Goal: Obtain resource: Download file/media

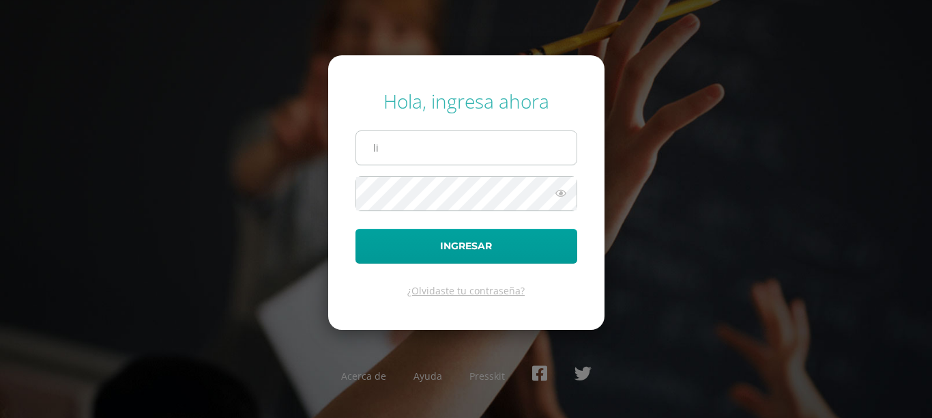
type input "liclaslechew@gmail.com"
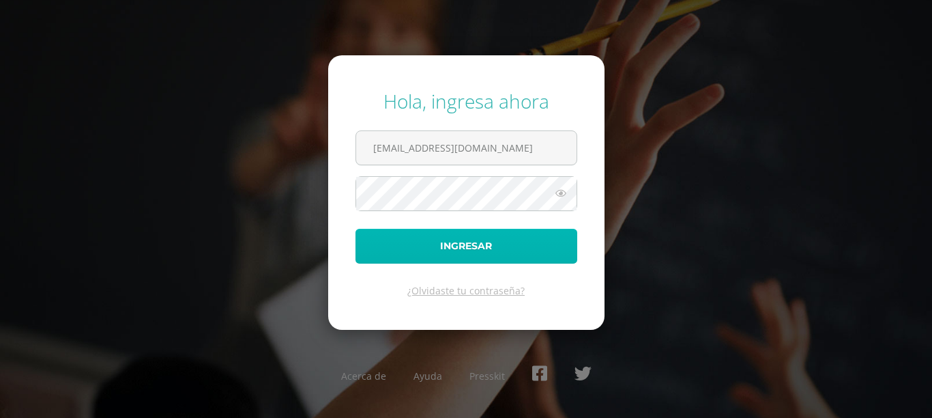
click at [488, 252] on button "Ingresar" at bounding box center [467, 246] width 222 height 35
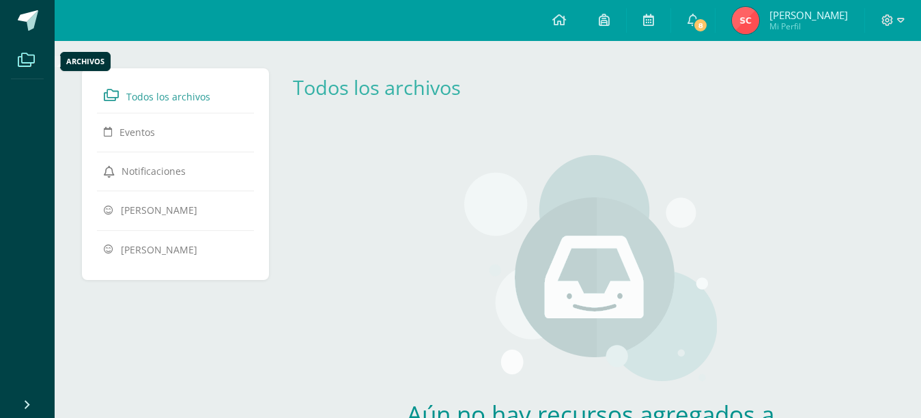
click at [20, 55] on icon at bounding box center [26, 60] width 17 height 14
click at [832, 23] on span "Mi Perfil" at bounding box center [808, 26] width 78 height 12
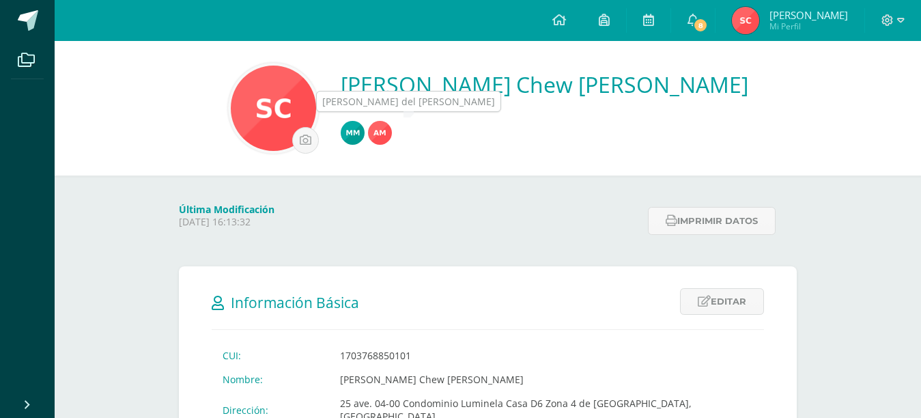
click at [364, 133] on img at bounding box center [353, 133] width 24 height 24
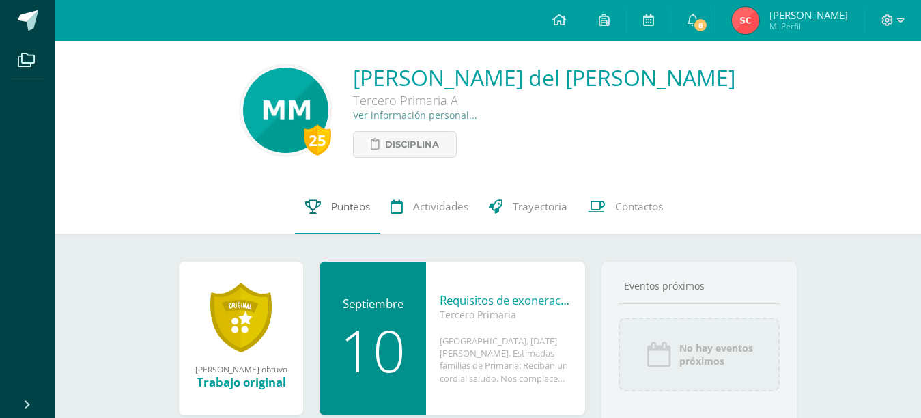
click at [359, 205] on span "Punteos" at bounding box center [350, 206] width 39 height 14
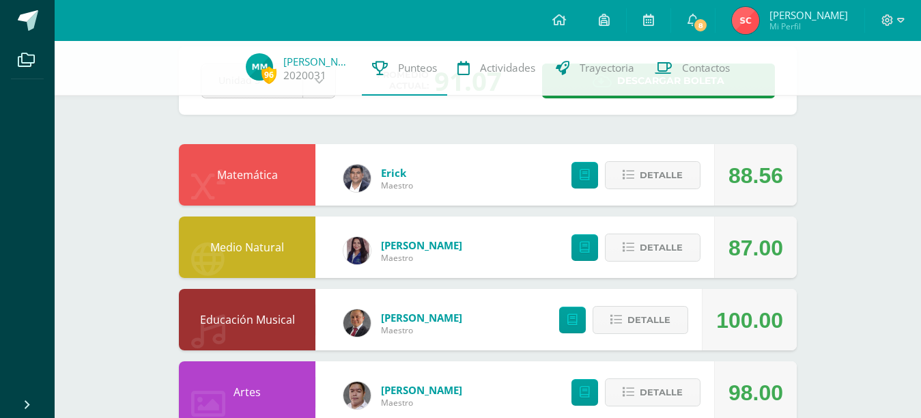
scroll to position [73, 0]
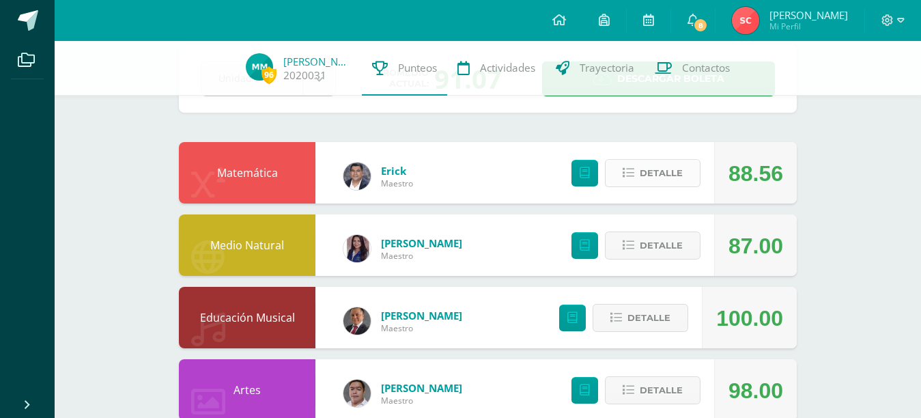
click at [650, 173] on span "Detalle" at bounding box center [660, 172] width 43 height 25
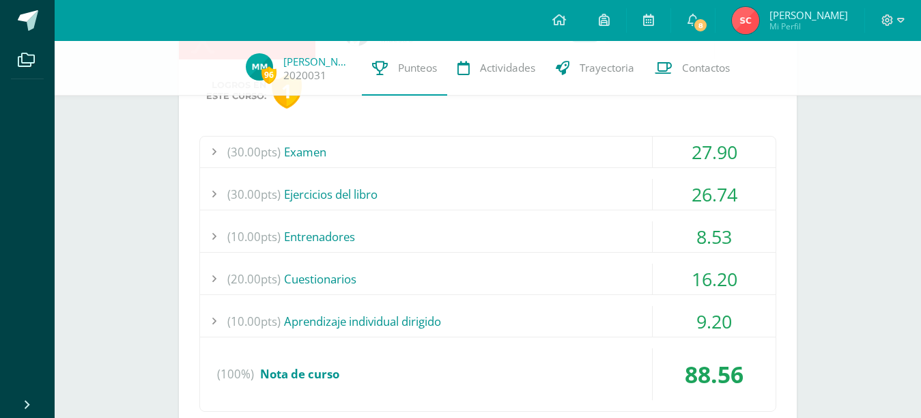
scroll to position [229, 0]
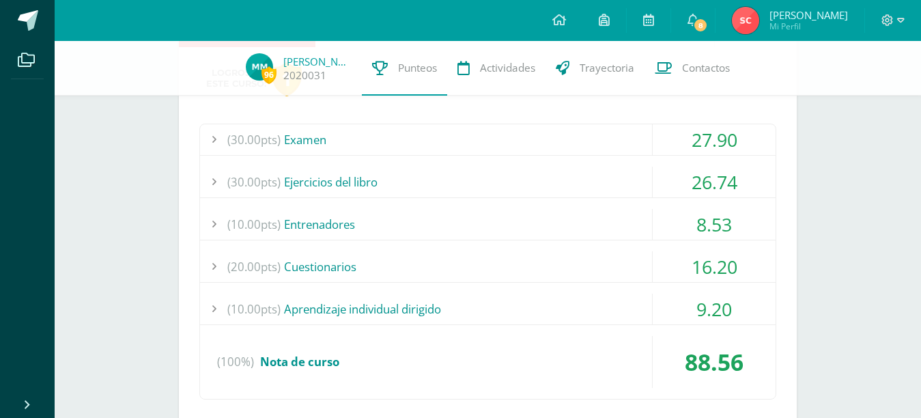
click at [732, 147] on div "27.90" at bounding box center [713, 139] width 123 height 31
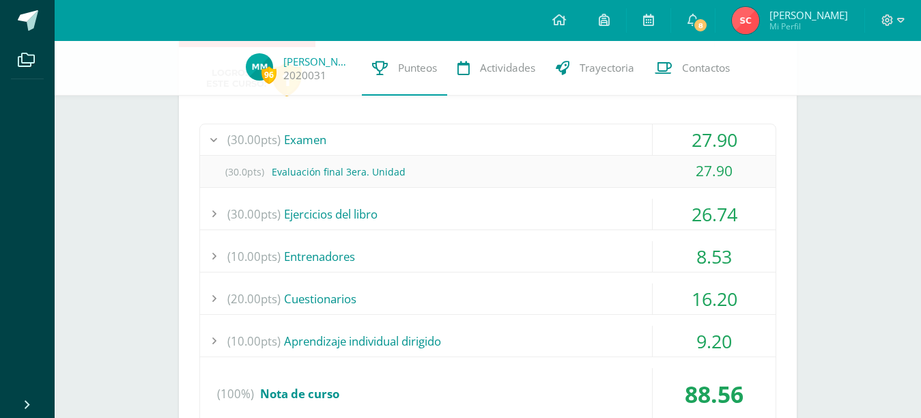
click at [723, 209] on div "26.74" at bounding box center [713, 214] width 123 height 31
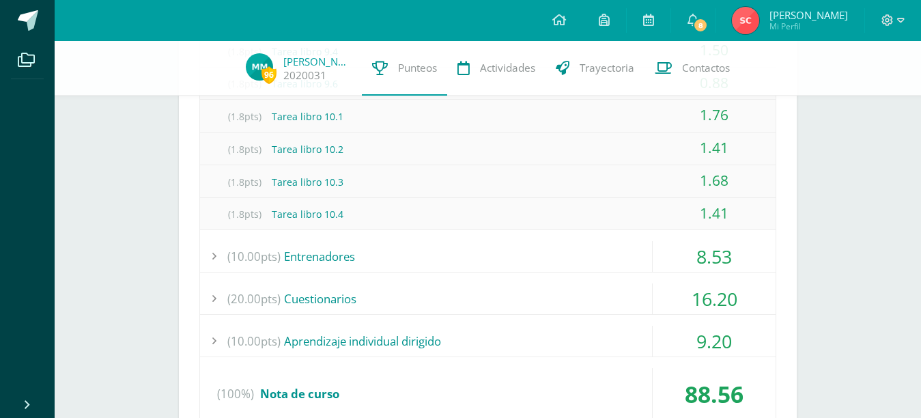
scroll to position [754, 0]
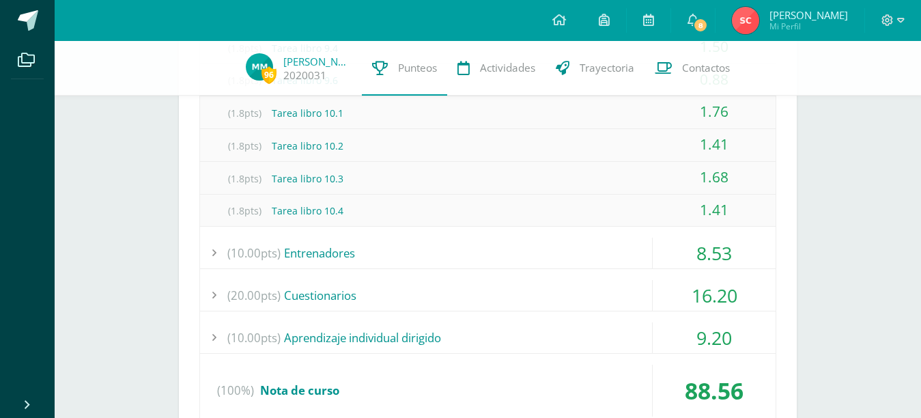
click at [715, 290] on div "16.20" at bounding box center [713, 295] width 123 height 31
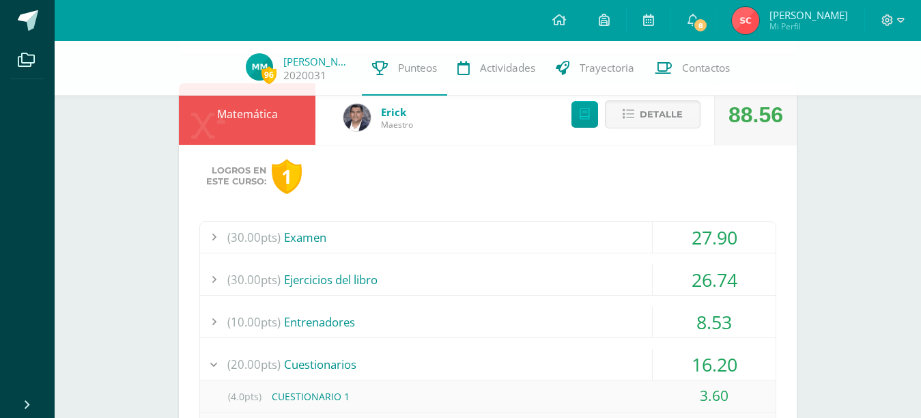
scroll to position [110, 0]
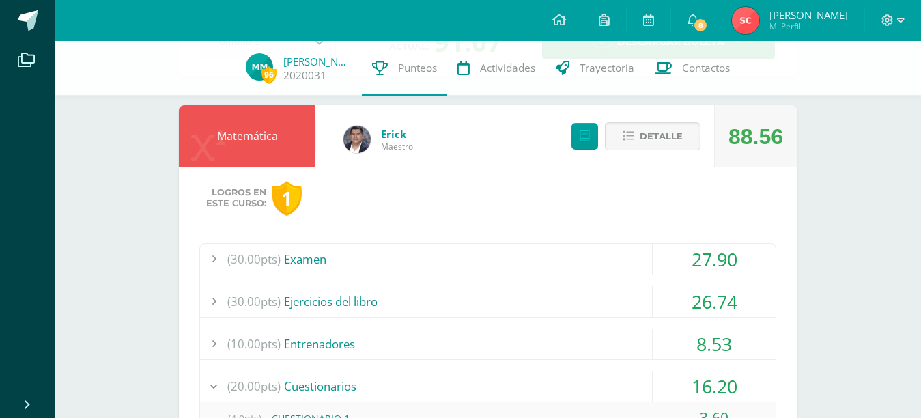
click at [256, 126] on div "Matemática" at bounding box center [247, 135] width 136 height 61
click at [636, 134] on button "Detalle" at bounding box center [653, 136] width 96 height 28
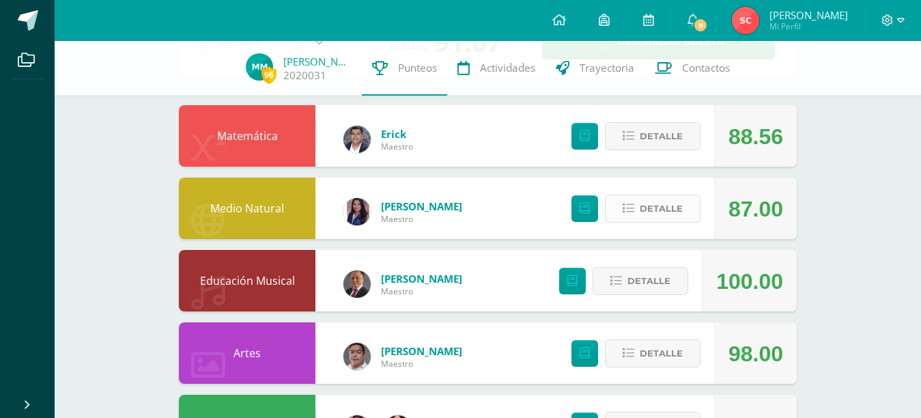
click at [665, 204] on span "Detalle" at bounding box center [660, 208] width 43 height 25
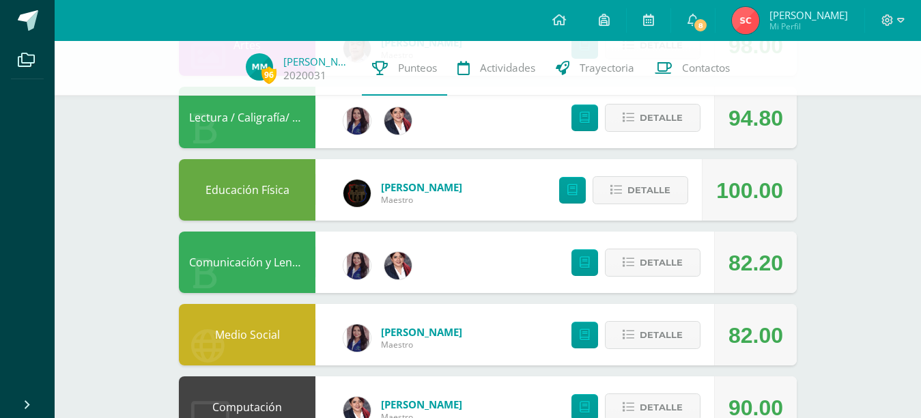
scroll to position [683, 0]
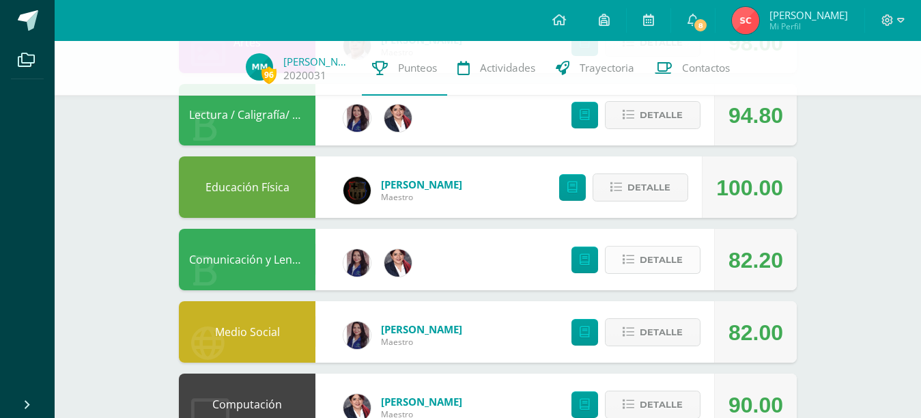
click at [646, 257] on span "Detalle" at bounding box center [660, 259] width 43 height 25
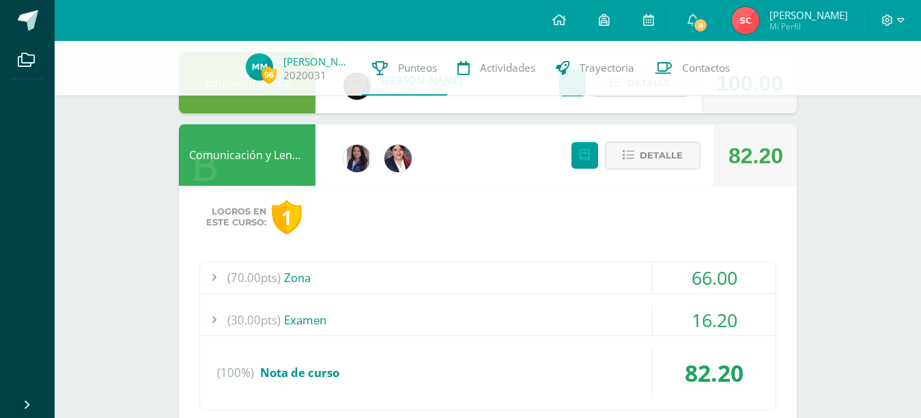
scroll to position [792, 0]
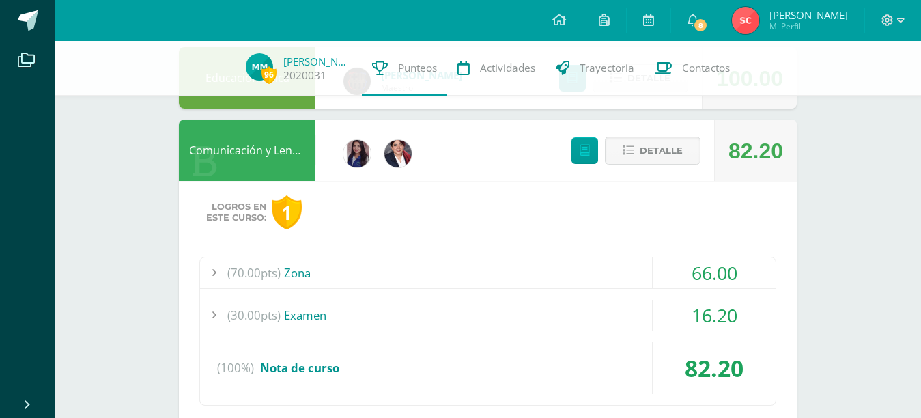
click at [734, 308] on div "16.20" at bounding box center [713, 315] width 123 height 31
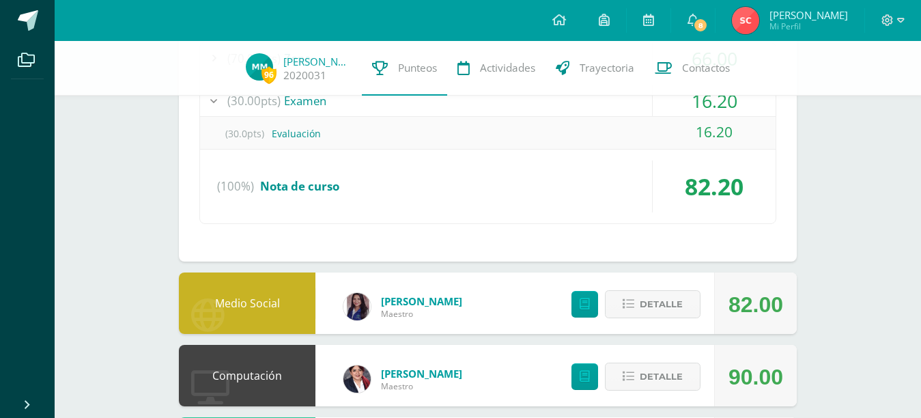
scroll to position [1011, 0]
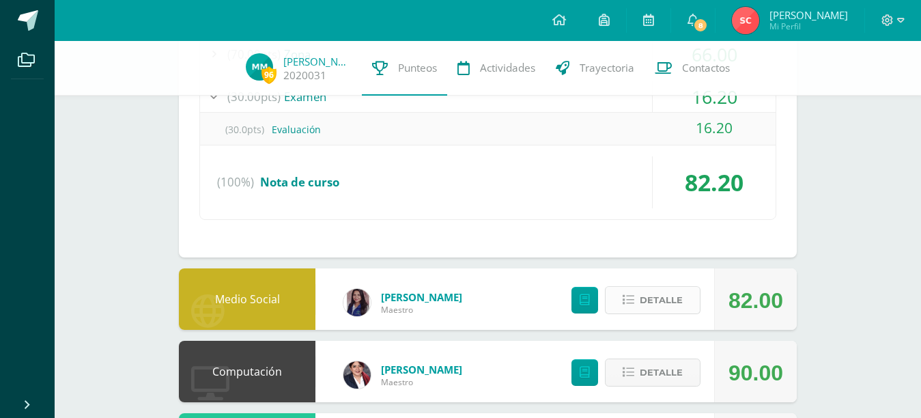
click at [664, 305] on span "Detalle" at bounding box center [660, 299] width 43 height 25
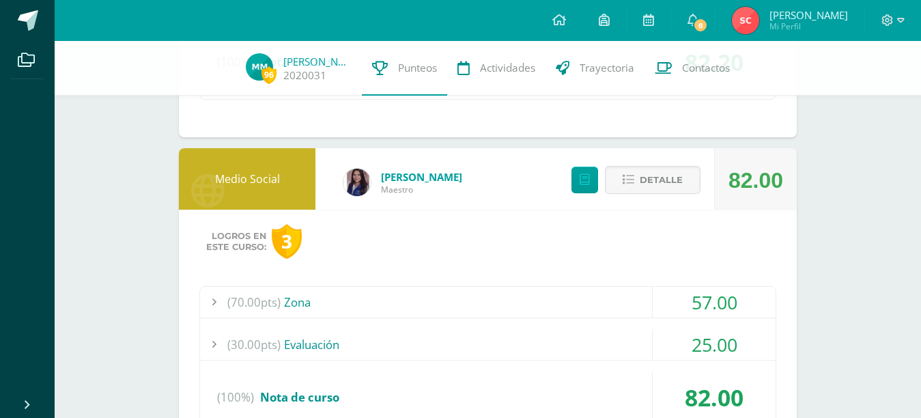
scroll to position [1147, 0]
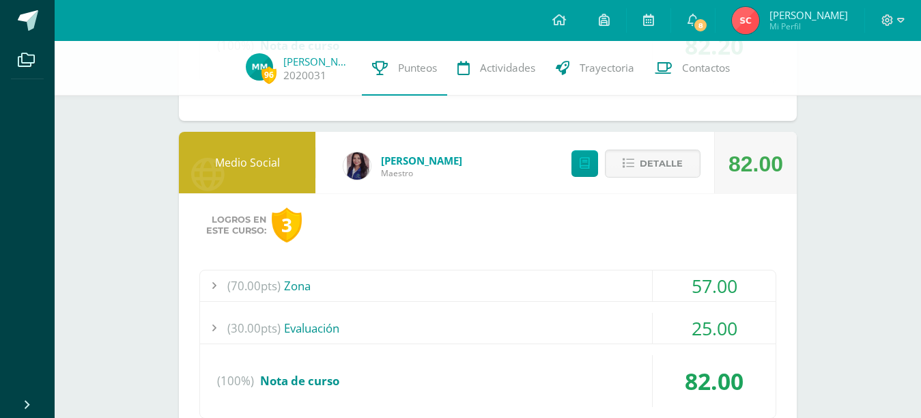
click at [727, 287] on div "57.00" at bounding box center [713, 285] width 123 height 31
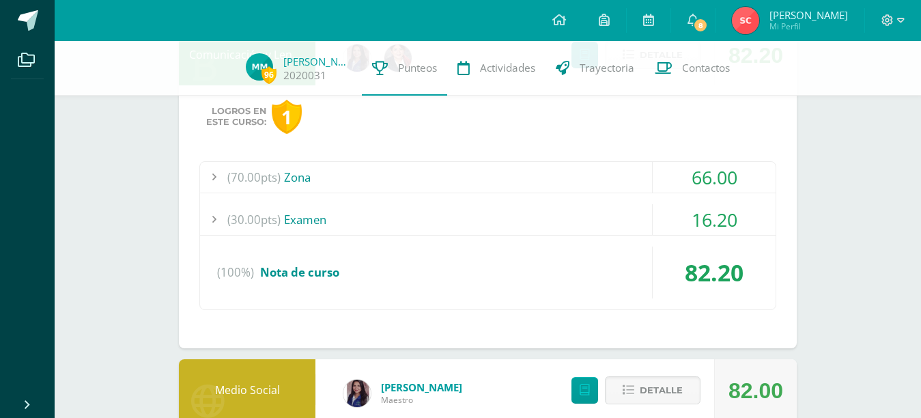
scroll to position [881, 0]
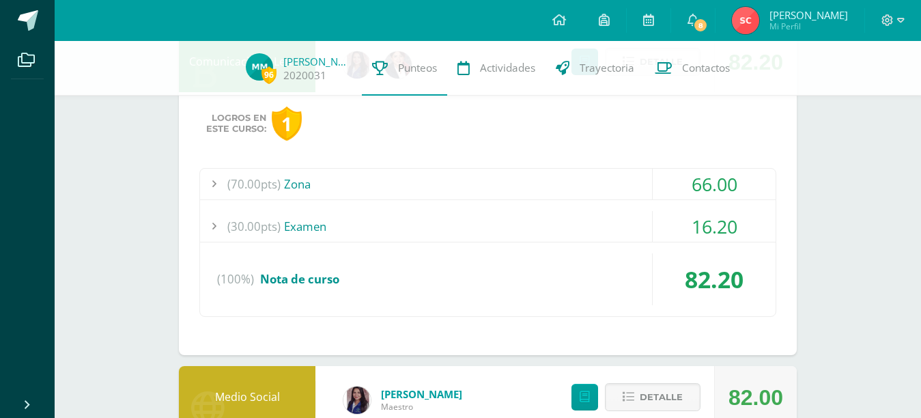
click at [716, 184] on div "66.00" at bounding box center [713, 184] width 123 height 31
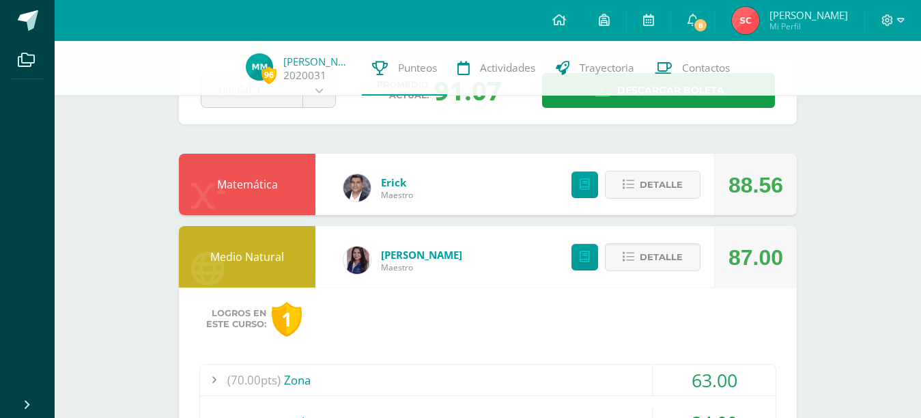
scroll to position [46, 0]
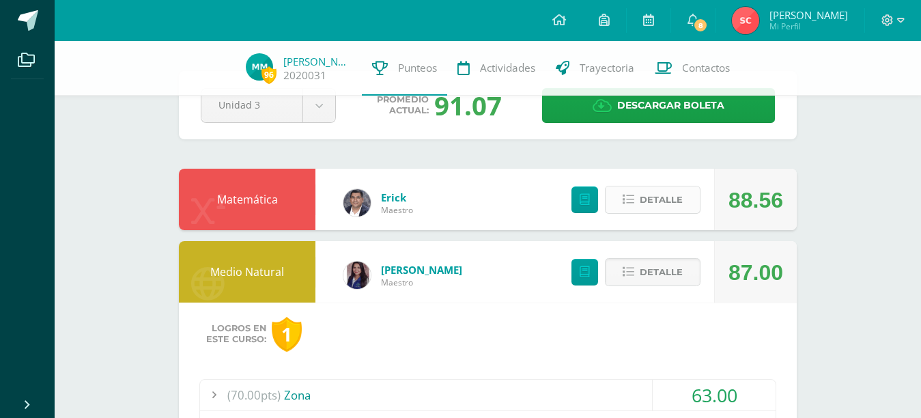
click at [650, 194] on span "Detalle" at bounding box center [660, 199] width 43 height 25
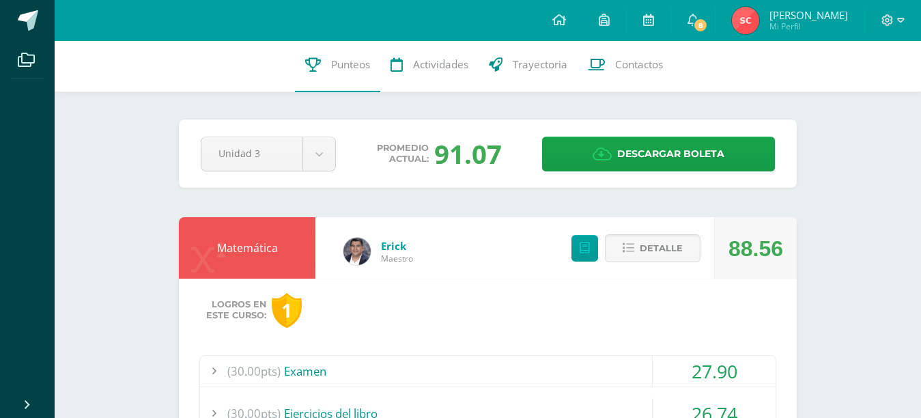
scroll to position [0, 0]
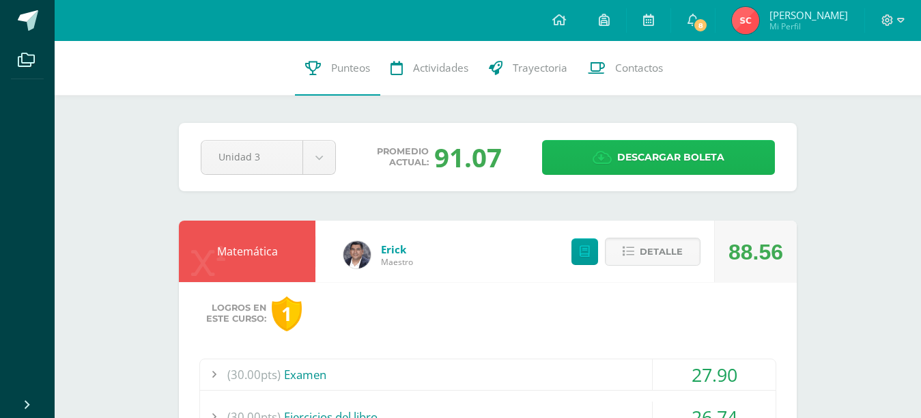
click at [660, 153] on span "Descargar boleta" at bounding box center [670, 157] width 107 height 33
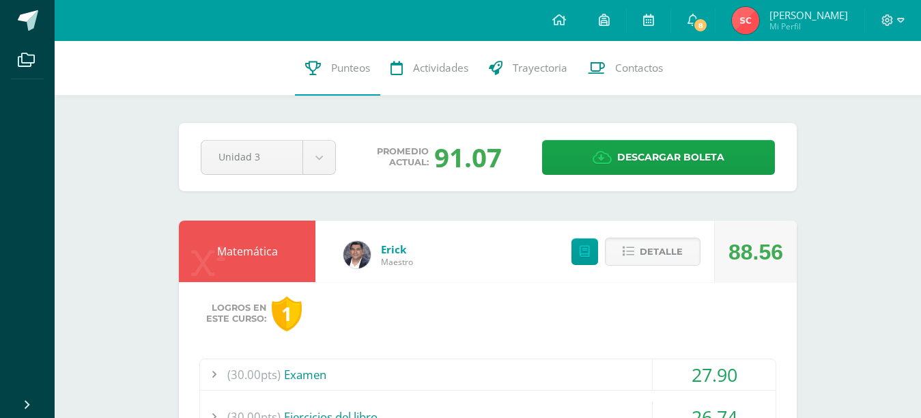
click at [829, 23] on span "Mi Perfil" at bounding box center [808, 26] width 78 height 12
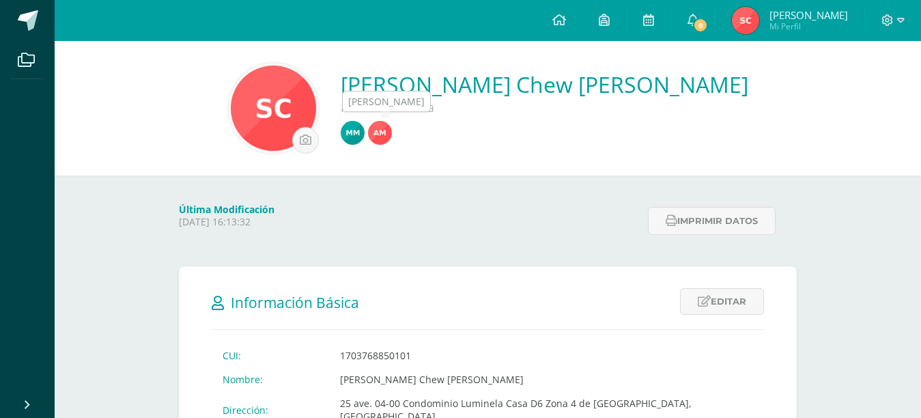
click at [392, 139] on img at bounding box center [380, 133] width 24 height 24
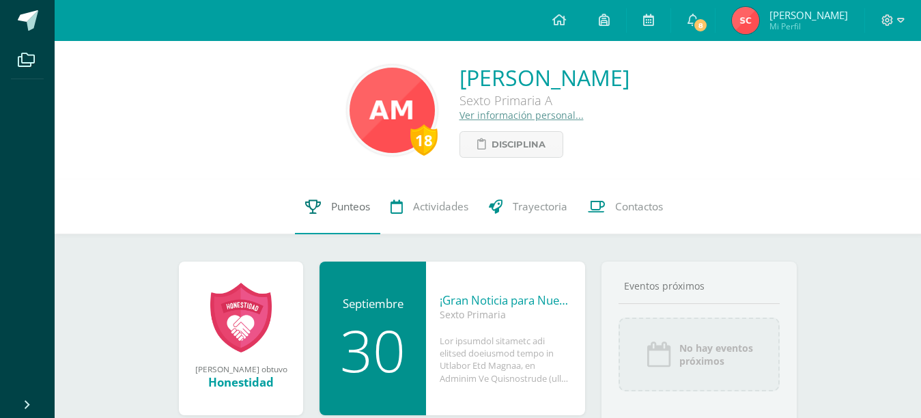
click at [343, 203] on span "Punteos" at bounding box center [350, 206] width 39 height 14
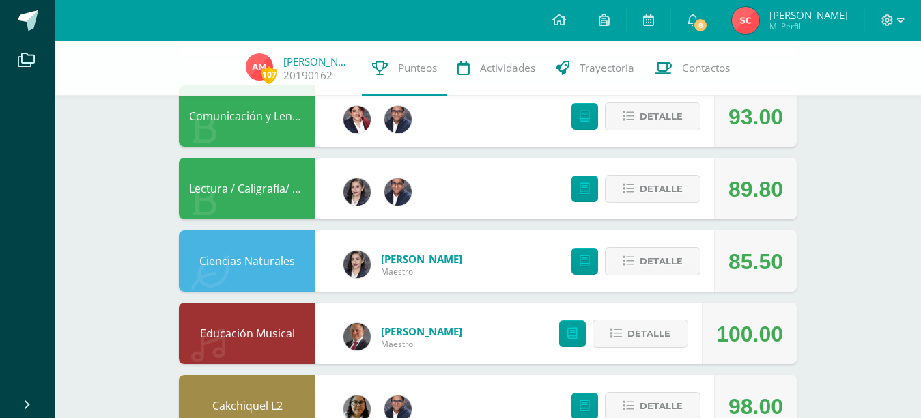
scroll to position [132, 0]
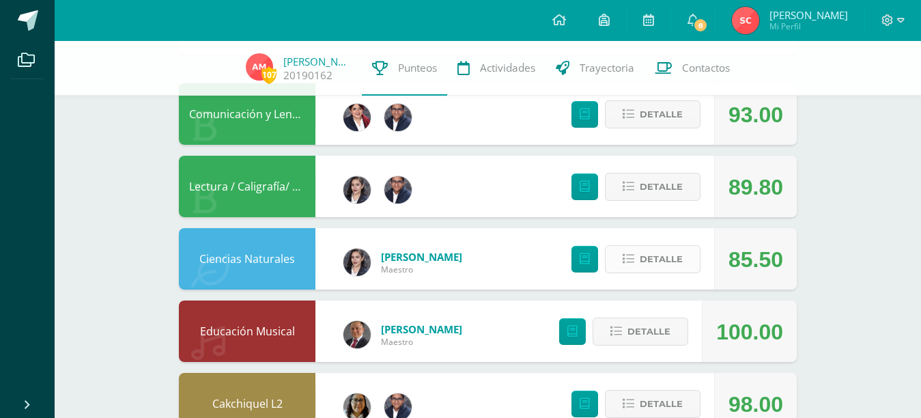
click at [666, 256] on span "Detalle" at bounding box center [660, 258] width 43 height 25
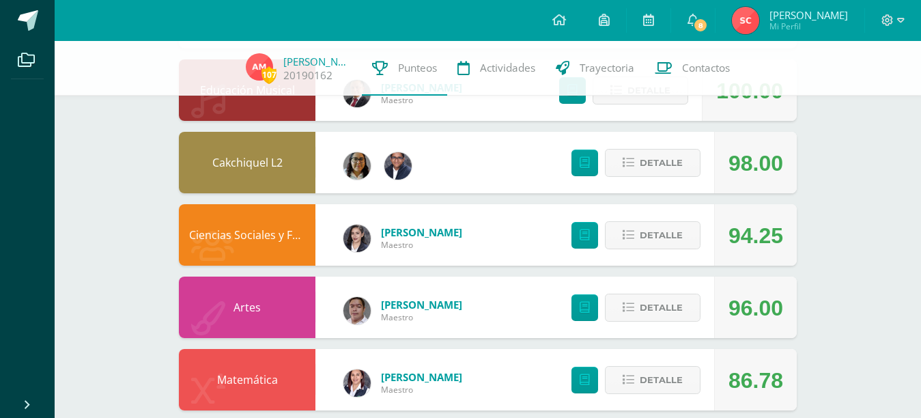
scroll to position [609, 0]
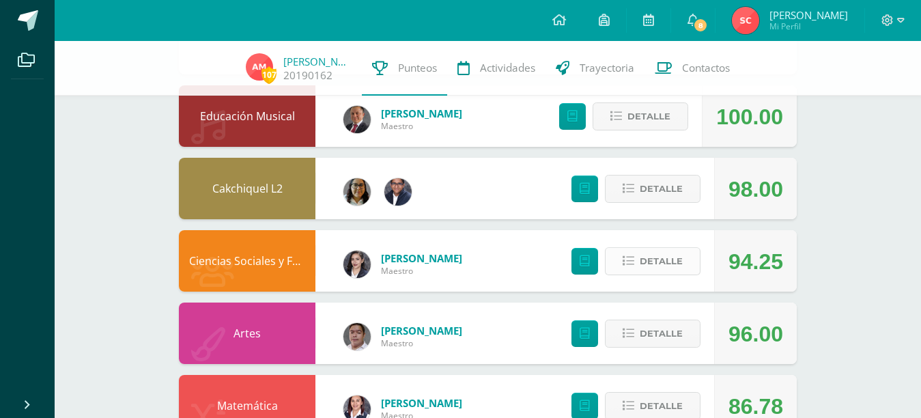
click at [667, 261] on span "Detalle" at bounding box center [660, 260] width 43 height 25
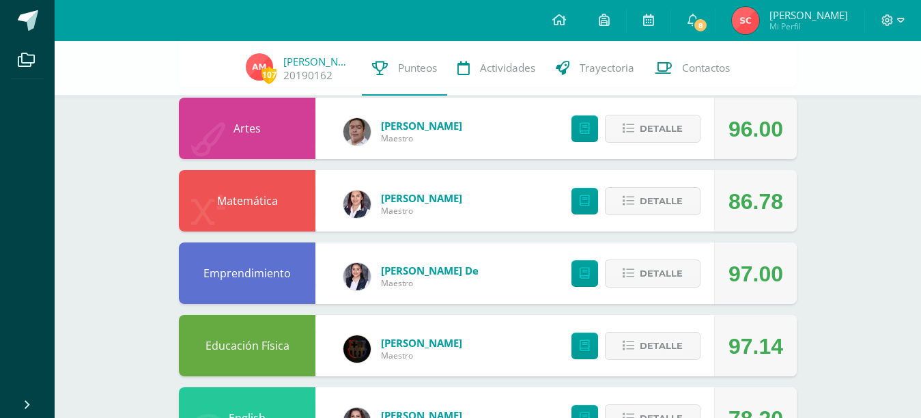
scroll to position [1023, 0]
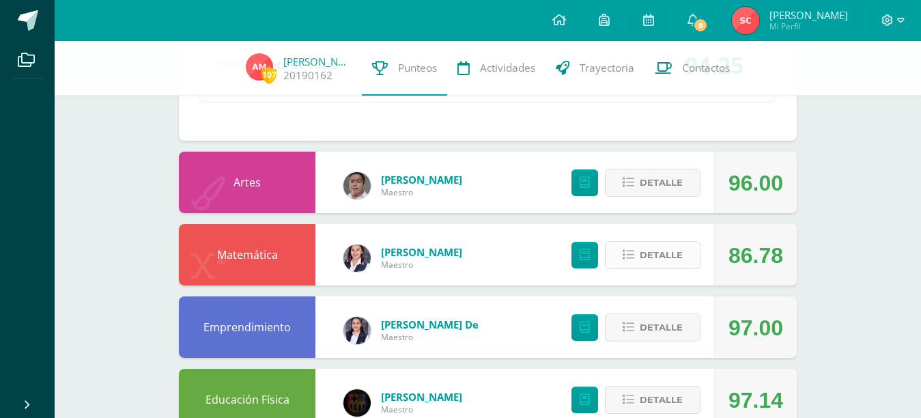
click at [667, 258] on span "Detalle" at bounding box center [660, 254] width 43 height 25
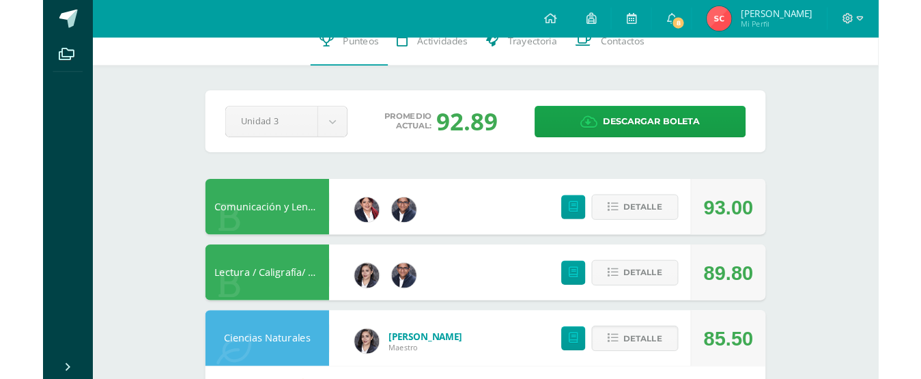
scroll to position [0, 0]
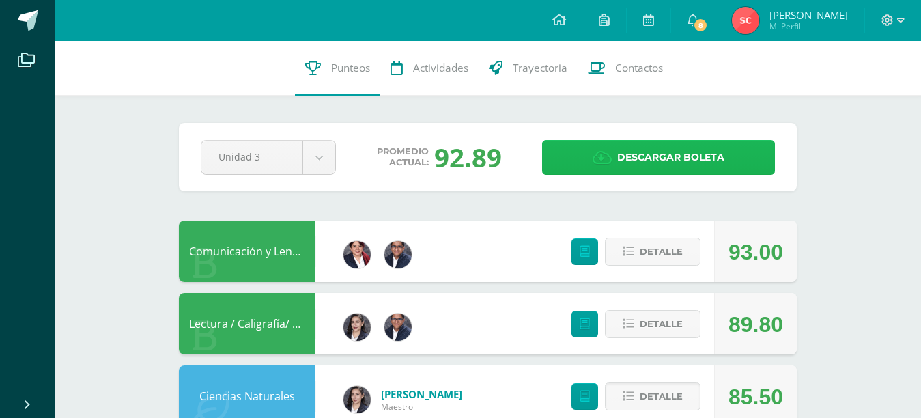
click at [701, 153] on span "Descargar boleta" at bounding box center [670, 157] width 107 height 33
click at [693, 165] on span "Descargar boleta" at bounding box center [670, 157] width 107 height 33
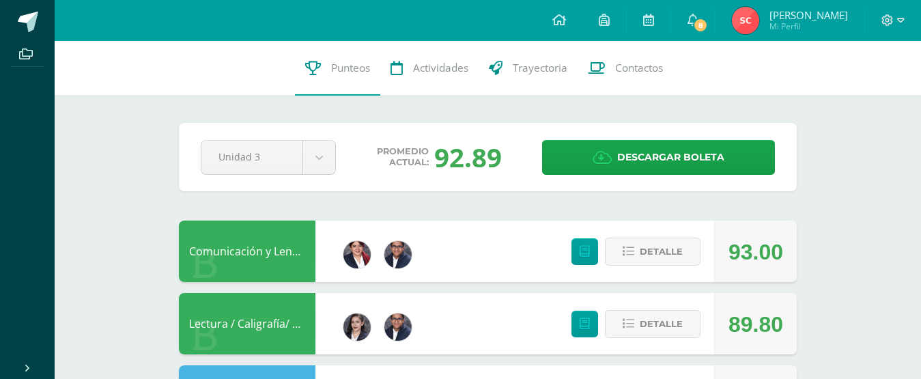
click at [809, 28] on span "Mi Perfil" at bounding box center [808, 26] width 78 height 12
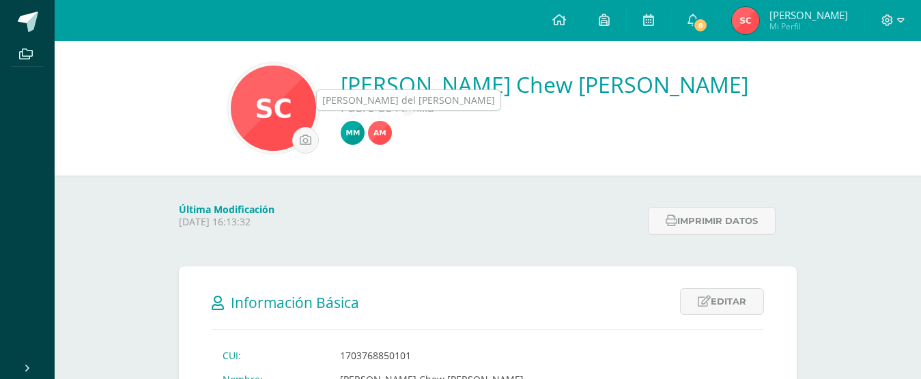
click at [364, 136] on img at bounding box center [353, 133] width 24 height 24
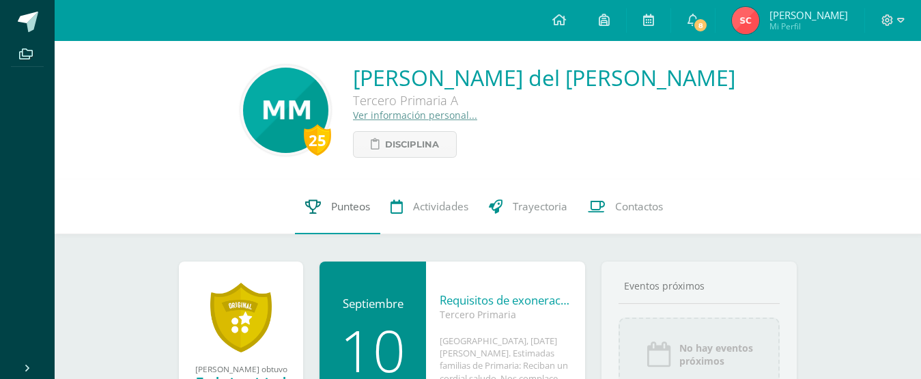
click at [349, 209] on span "Punteos" at bounding box center [350, 206] width 39 height 14
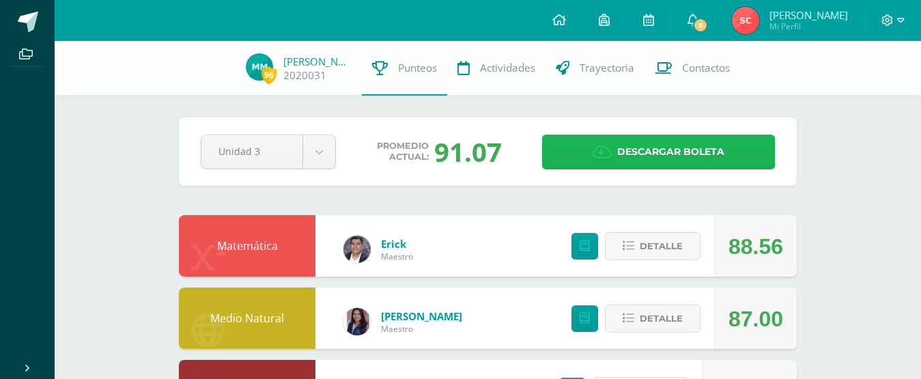
click at [627, 158] on span "Descargar boleta" at bounding box center [670, 151] width 107 height 33
